Goal: Task Accomplishment & Management: Use online tool/utility

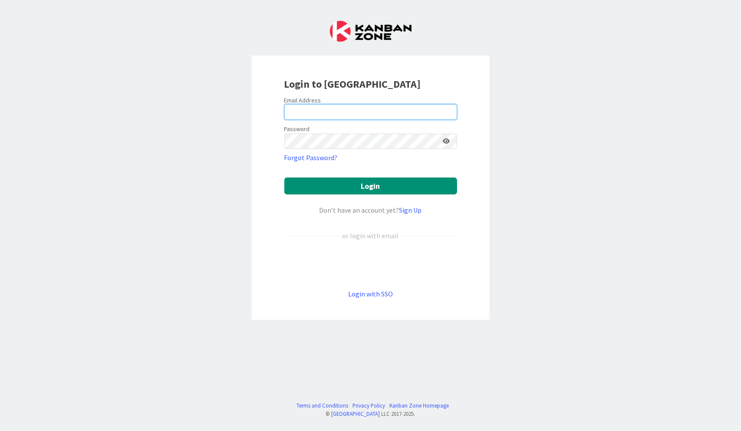
click at [348, 112] on input "email" at bounding box center [370, 112] width 173 height 16
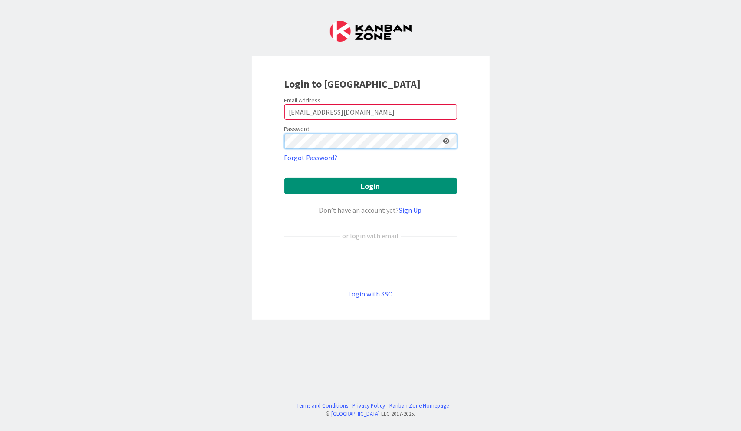
click at [284, 177] on button "Login" at bounding box center [370, 185] width 173 height 17
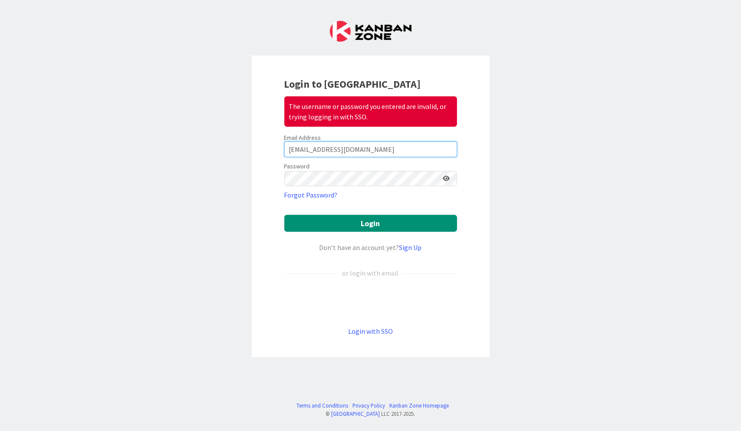
click at [301, 148] on input "[EMAIL_ADDRESS][DOMAIN_NAME]" at bounding box center [370, 149] width 173 height 16
click at [311, 148] on input "[EMAIL_ADDRESS][DOMAIN_NAME]" at bounding box center [370, 149] width 173 height 16
click at [284, 215] on button "Login" at bounding box center [370, 223] width 173 height 17
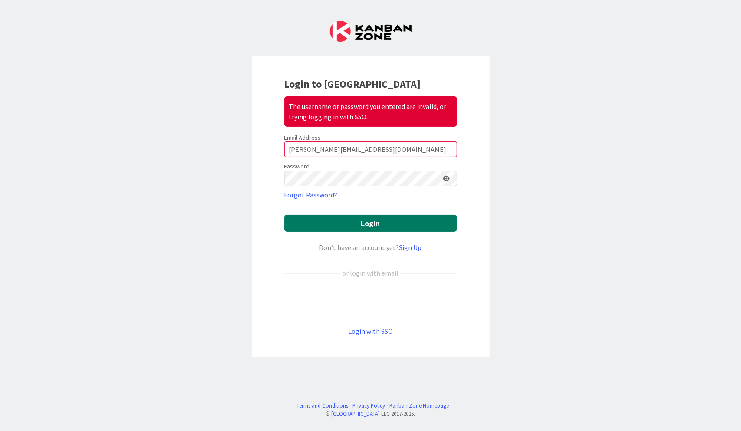
click at [416, 220] on button "Login" at bounding box center [370, 223] width 173 height 17
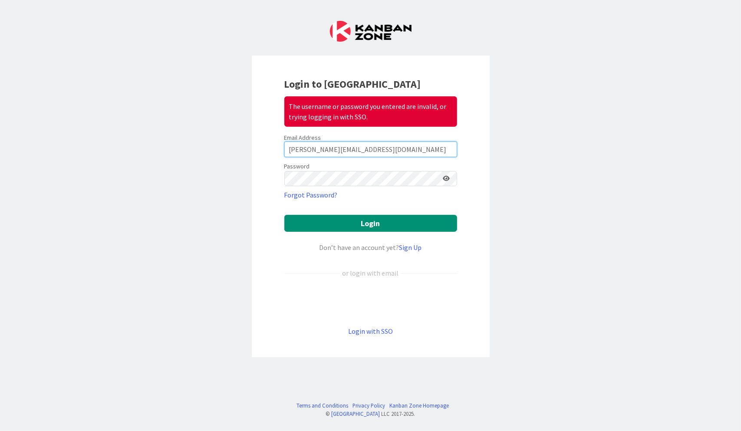
click at [335, 150] on input "[PERSON_NAME][EMAIL_ADDRESS][DOMAIN_NAME]" at bounding box center [370, 149] width 173 height 16
type input "[PERSON_NAME][EMAIL_ADDRESS][DOMAIN_NAME]"
click at [284, 215] on button "Login" at bounding box center [370, 223] width 173 height 17
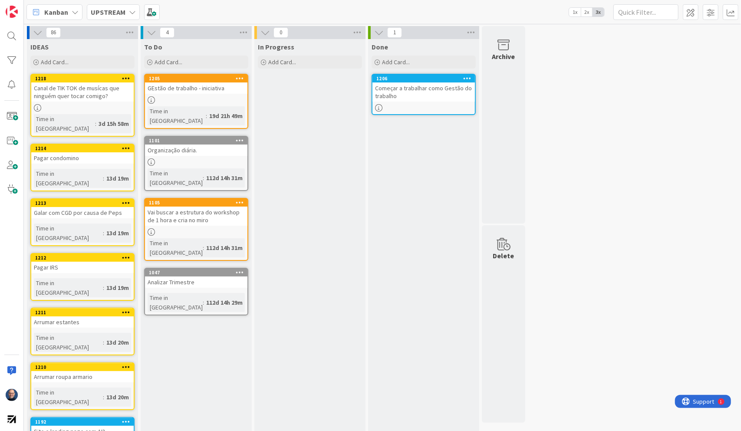
drag, startPoint x: 421, startPoint y: 90, endPoint x: 466, endPoint y: 76, distance: 47.6
click at [466, 76] on icon at bounding box center [467, 78] width 8 height 6
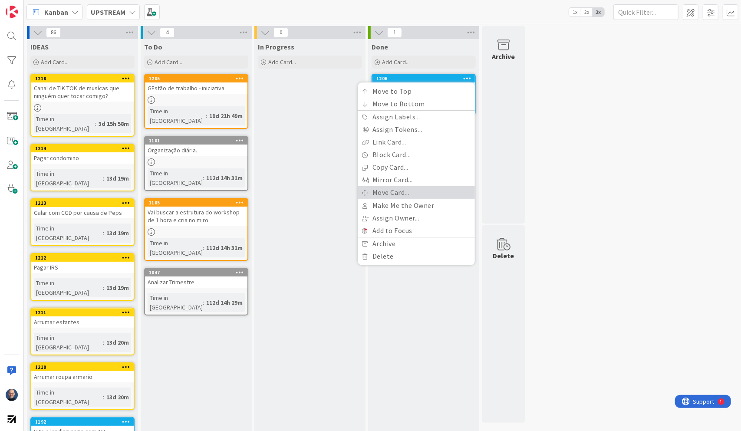
click at [426, 193] on link "Move Card..." at bounding box center [415, 192] width 117 height 13
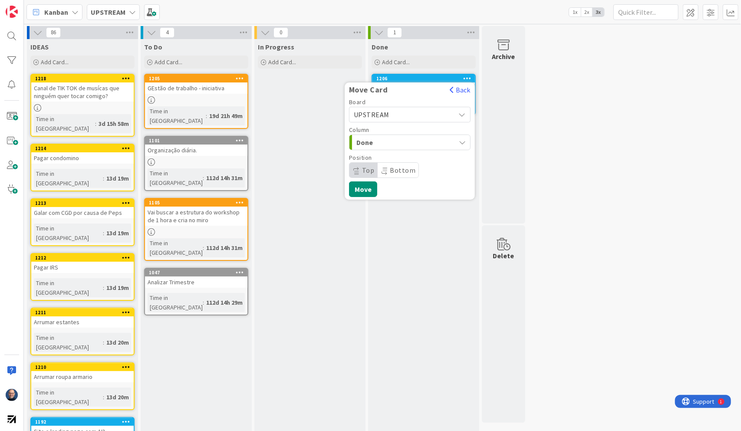
click at [417, 116] on span "UPSTREAM" at bounding box center [402, 114] width 97 height 12
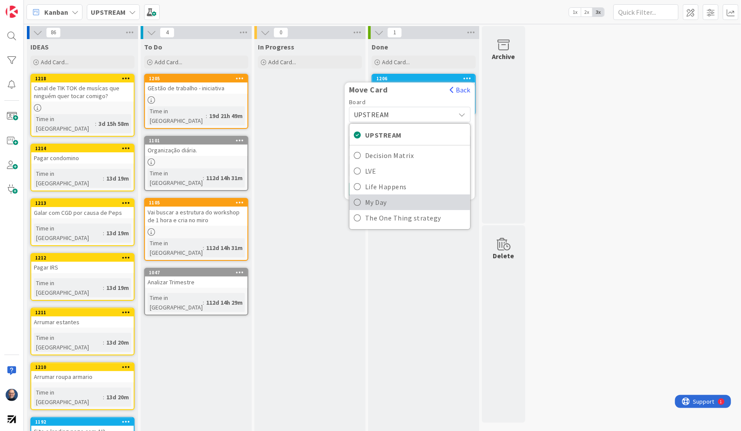
click at [418, 199] on span "My Day" at bounding box center [415, 202] width 101 height 13
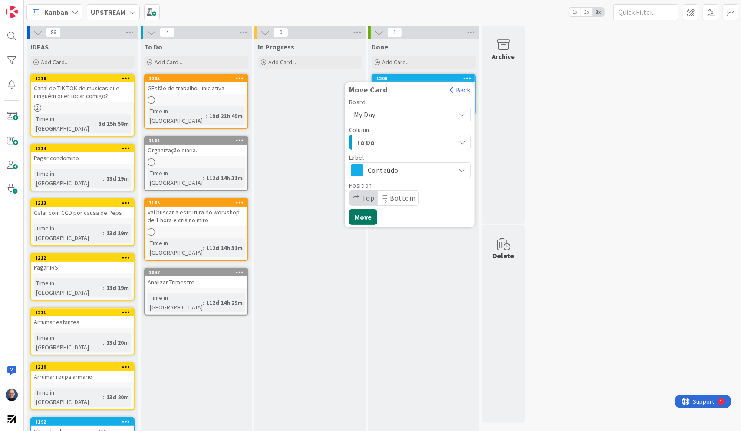
click at [362, 212] on button "Move" at bounding box center [363, 217] width 28 height 16
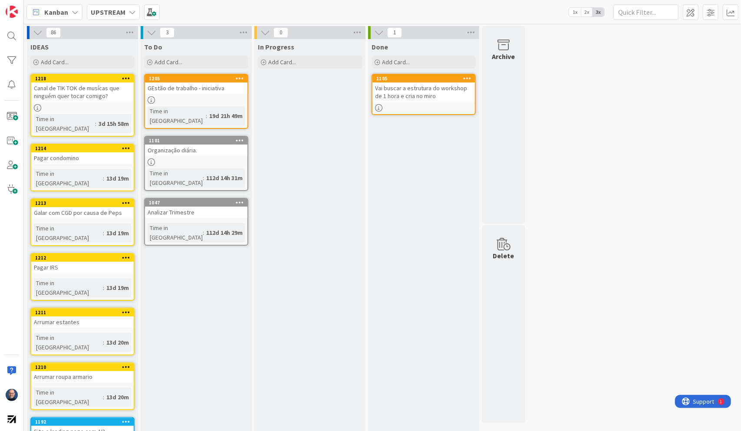
click at [466, 79] on icon at bounding box center [467, 78] width 8 height 6
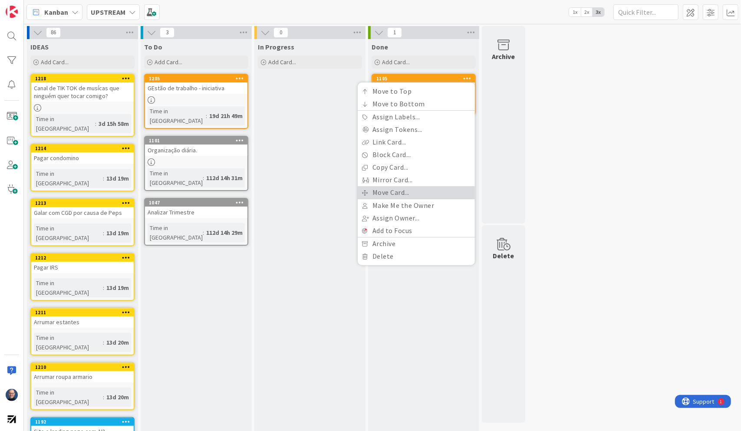
click at [437, 196] on link "Move Card..." at bounding box center [415, 192] width 117 height 13
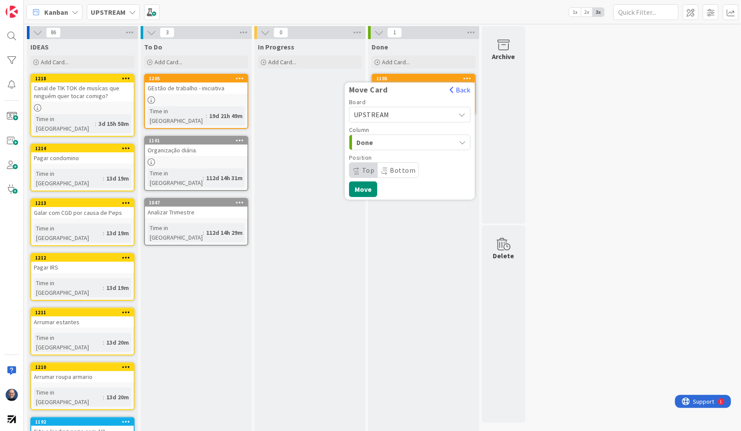
click at [394, 141] on span "Done" at bounding box center [388, 142] width 65 height 11
click at [396, 117] on span "UPSTREAM" at bounding box center [402, 114] width 97 height 12
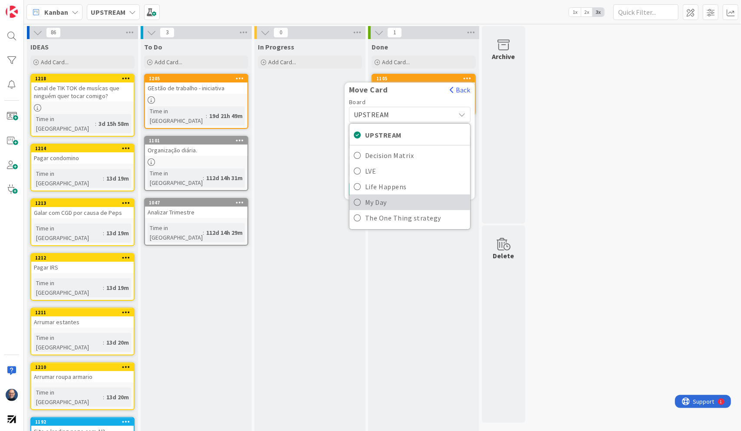
click at [404, 198] on span "My Day" at bounding box center [415, 202] width 101 height 13
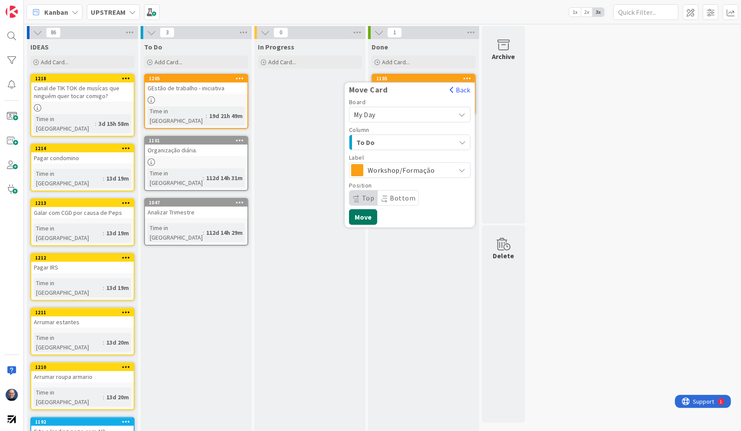
click at [360, 214] on button "Move" at bounding box center [363, 217] width 28 height 16
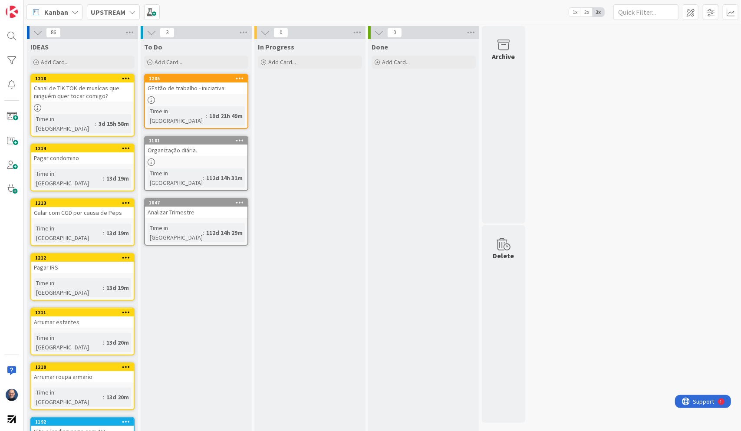
click at [126, 14] on div "UPSTREAM" at bounding box center [113, 12] width 53 height 16
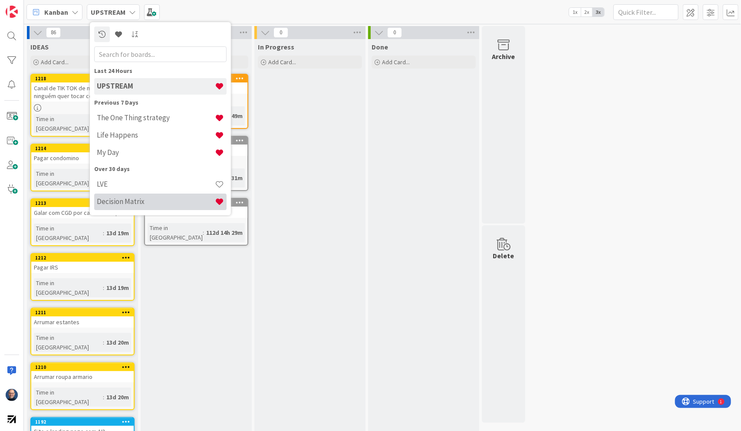
click at [147, 200] on h4 "Decision Matrix" at bounding box center [156, 201] width 118 height 9
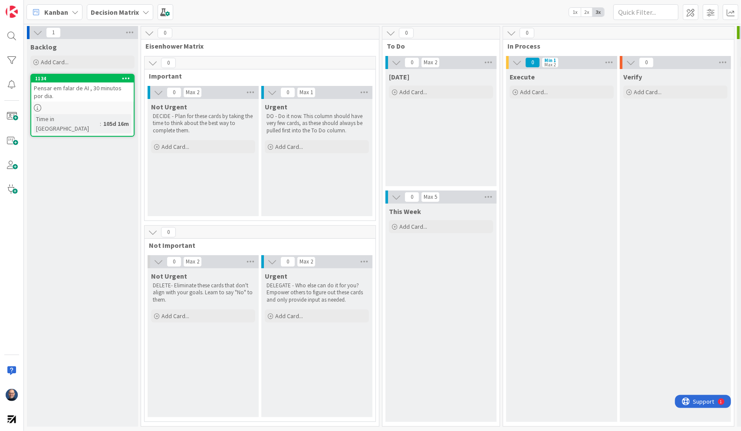
click at [113, 10] on b "Decision Matrix" at bounding box center [115, 12] width 48 height 9
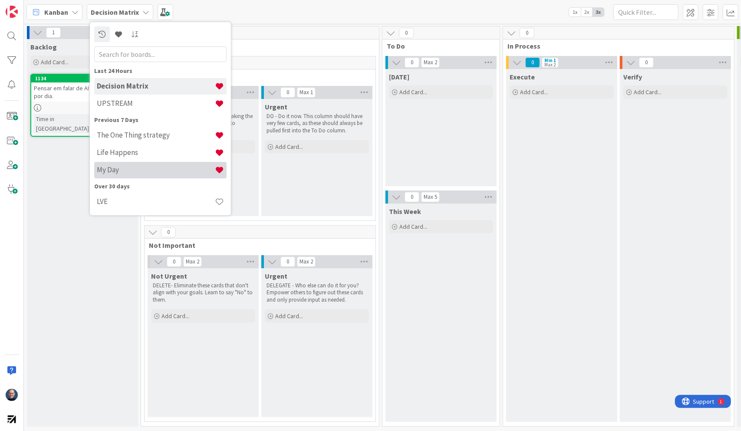
click at [150, 174] on div "My Day" at bounding box center [160, 170] width 132 height 16
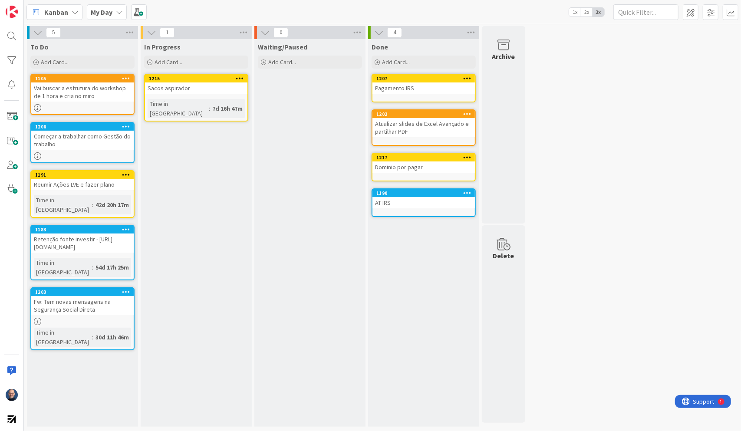
click at [124, 226] on icon at bounding box center [126, 229] width 8 height 6
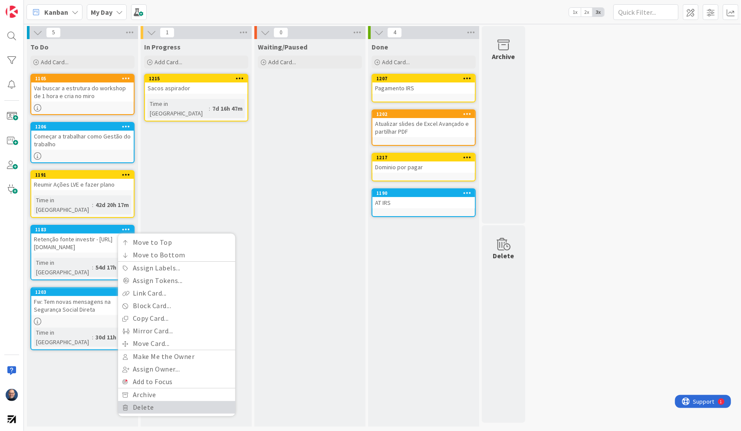
click at [163, 401] on link "Delete" at bounding box center [176, 407] width 117 height 13
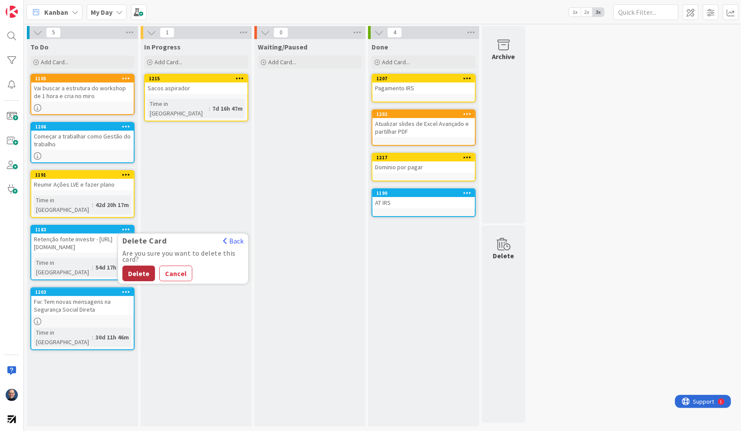
click at [142, 266] on button "Delete" at bounding box center [138, 274] width 33 height 16
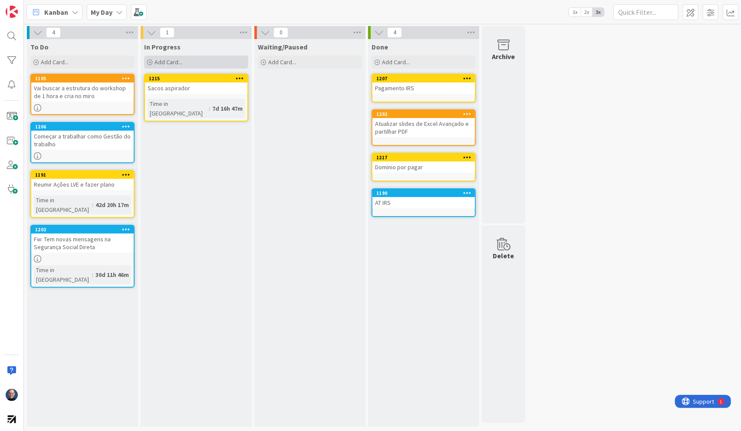
click at [217, 59] on div "Add Card..." at bounding box center [196, 62] width 104 height 13
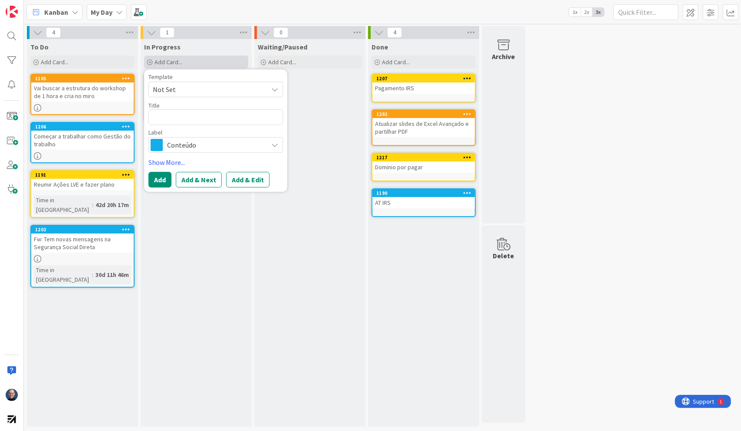
type textarea "x"
type textarea "B"
type textarea "x"
type textarea "Bi"
type textarea "x"
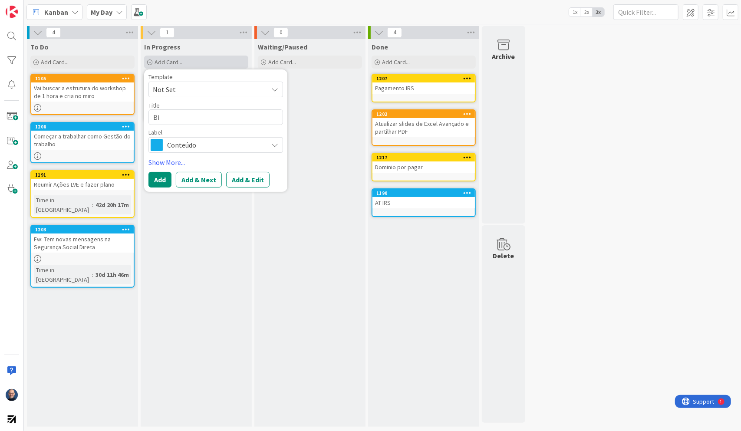
type textarea "Bil"
type textarea "x"
type textarea "Bilh"
type textarea "x"
type textarea "Bilhe"
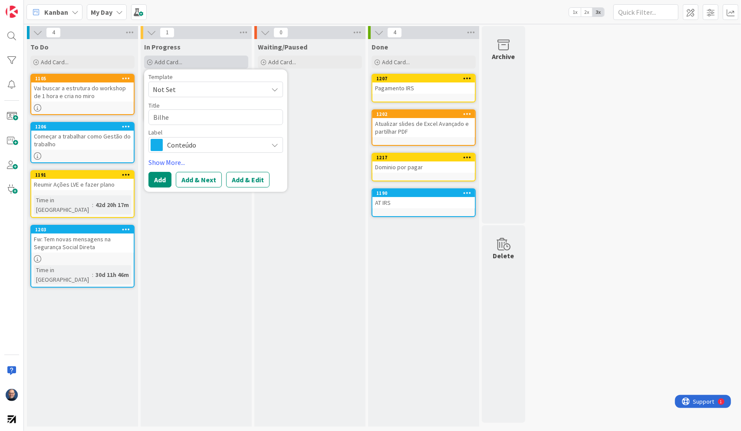
type textarea "x"
type textarea "Bilhet"
type textarea "x"
type textarea "Bilhete"
type textarea "x"
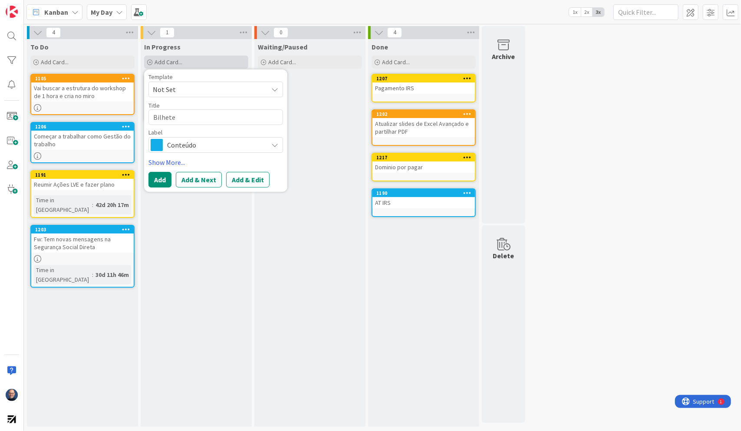
type textarea "Bilhetes"
type textarea "x"
type textarea "Bilhetes t"
type textarea "x"
type textarea "Bilhetes ti"
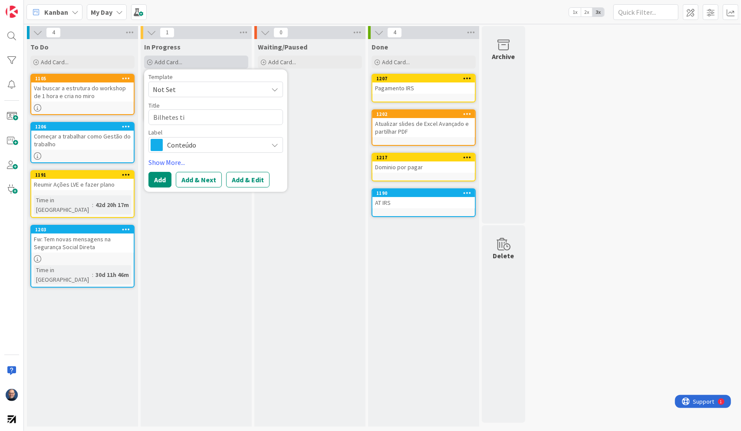
type textarea "x"
type textarea "Bilhetes tick"
type textarea "x"
type textarea "Bilhetes ticke"
type textarea "x"
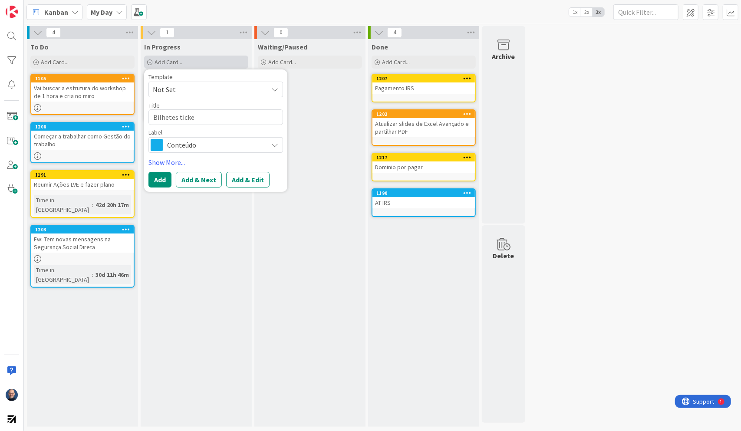
type textarea "Bilhetes ticket"
type textarea "x"
type textarea "Bilhetes ticketl"
type textarea "x"
type textarea "Bilhetes ticketli"
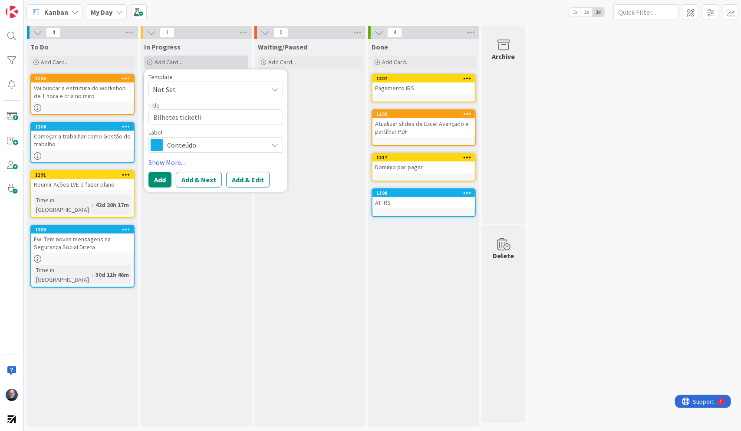
type textarea "x"
type textarea "Bilhetes ticketlin"
type textarea "x"
type textarea "Bilhetes ticketline"
click at [207, 148] on span "Conteúdo" at bounding box center [215, 145] width 96 height 12
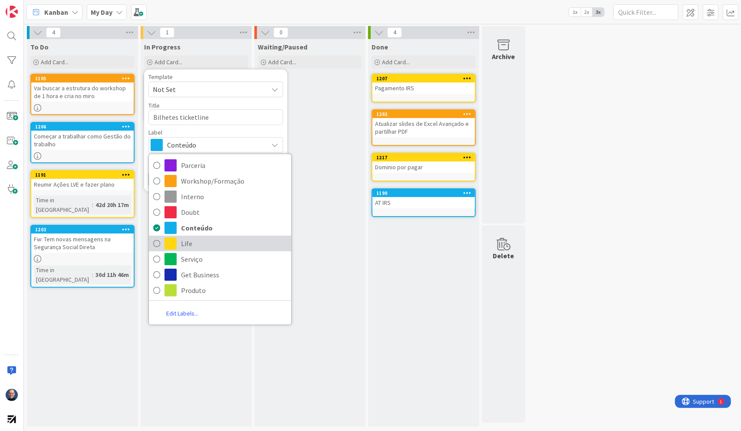
click at [211, 241] on span "Life" at bounding box center [234, 243] width 106 height 13
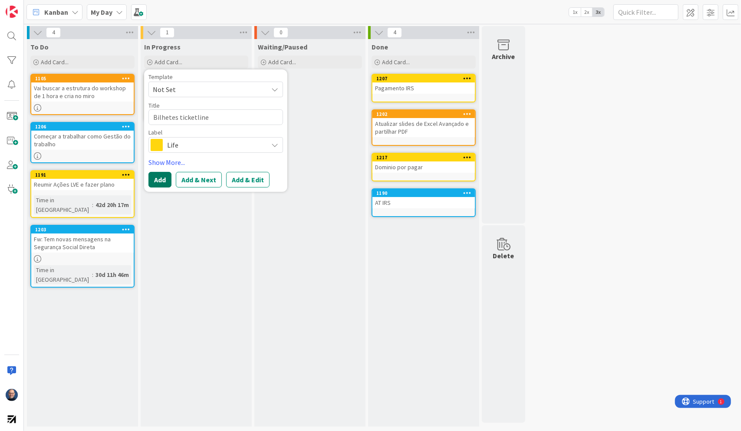
click at [164, 183] on button "Add" at bounding box center [159, 180] width 23 height 16
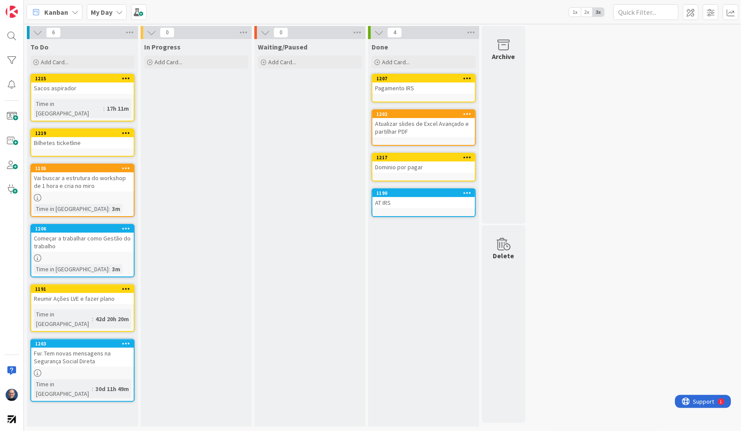
click at [99, 172] on div "Vai buscar a estrutura do workshop de 1 hora e cria no miro" at bounding box center [82, 181] width 102 height 19
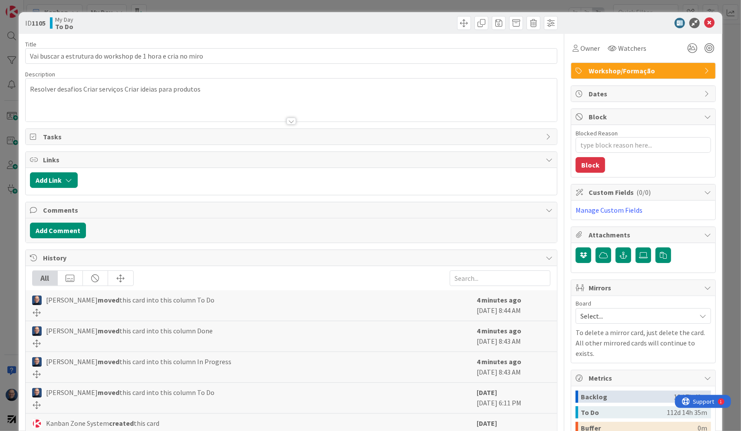
type textarea "x"
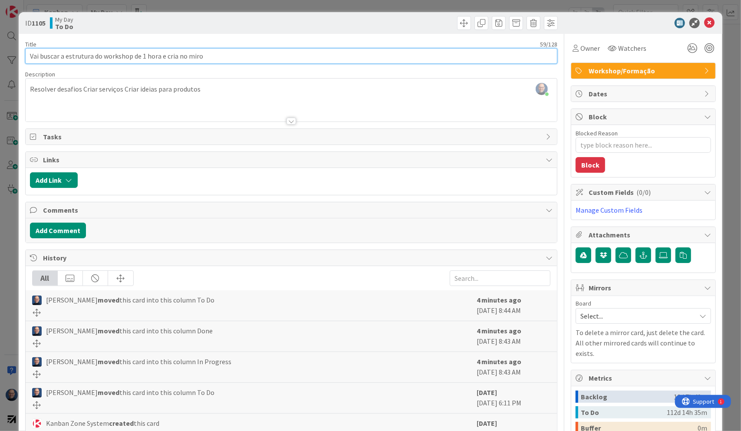
drag, startPoint x: 30, startPoint y: 57, endPoint x: 95, endPoint y: 52, distance: 65.7
click at [95, 52] on input "Vai buscar a estrutura do workshop de 1 hora e cria no miro" at bounding box center [291, 56] width 532 height 16
type input "Criar do workshop de 1 hora e cria no miro"
type textarea "x"
type input "Criar do workshop de Anno miro"
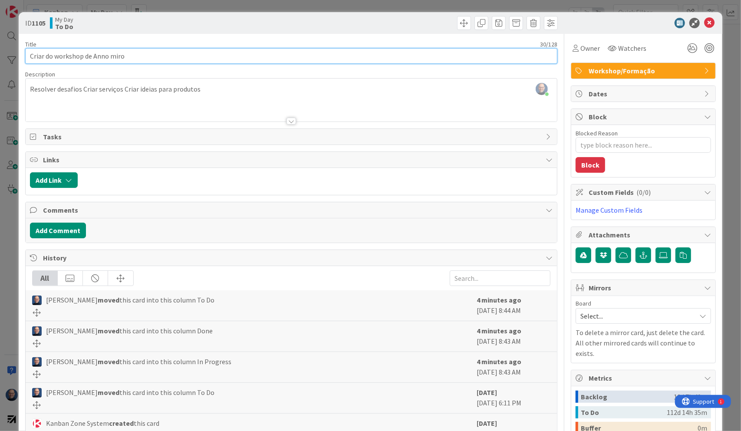
type textarea "x"
type input "Criar do workshop de Análno miro"
type textarea "x"
type input "Criar do workshop de Análise de no miro"
type textarea "x"
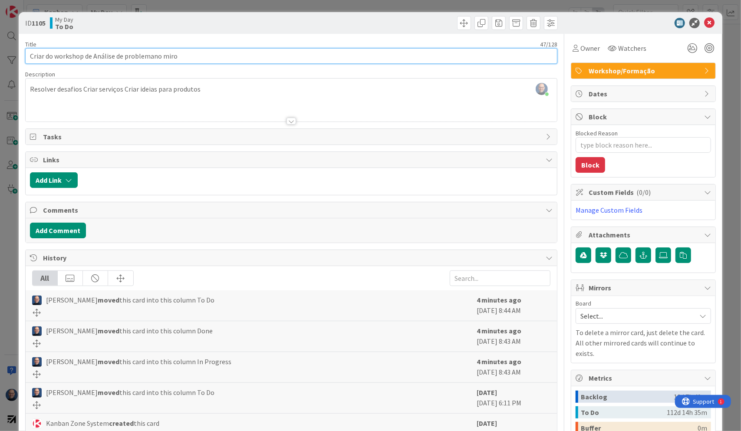
type input "Criar do workshop de Análise de problemasno miro"
type textarea "x"
type input "Criar do workshop de Análise de problemas no miro"
type textarea "x"
type input "Criar do workshop de Análise de problemas e colocar no miro"
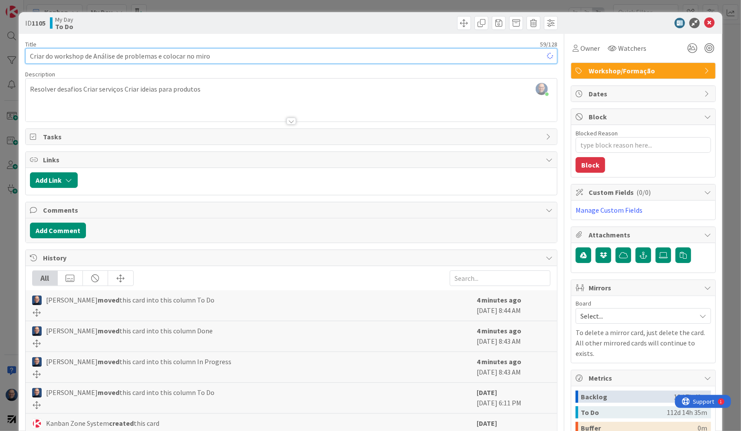
type textarea "x"
type input "Criar do workshop de Análise de problemas e colocar no miro"
click at [344, 31] on div "ID 1105 My Day To Do" at bounding box center [371, 23] width 704 height 22
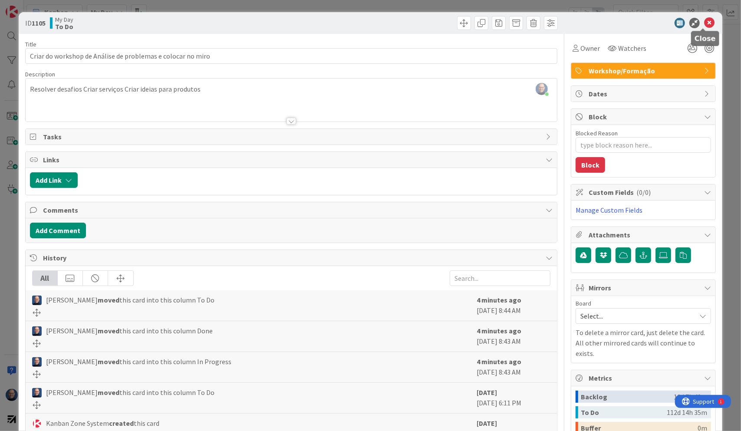
click at [704, 20] on icon at bounding box center [709, 23] width 10 height 10
